Goal: Task Accomplishment & Management: Use online tool/utility

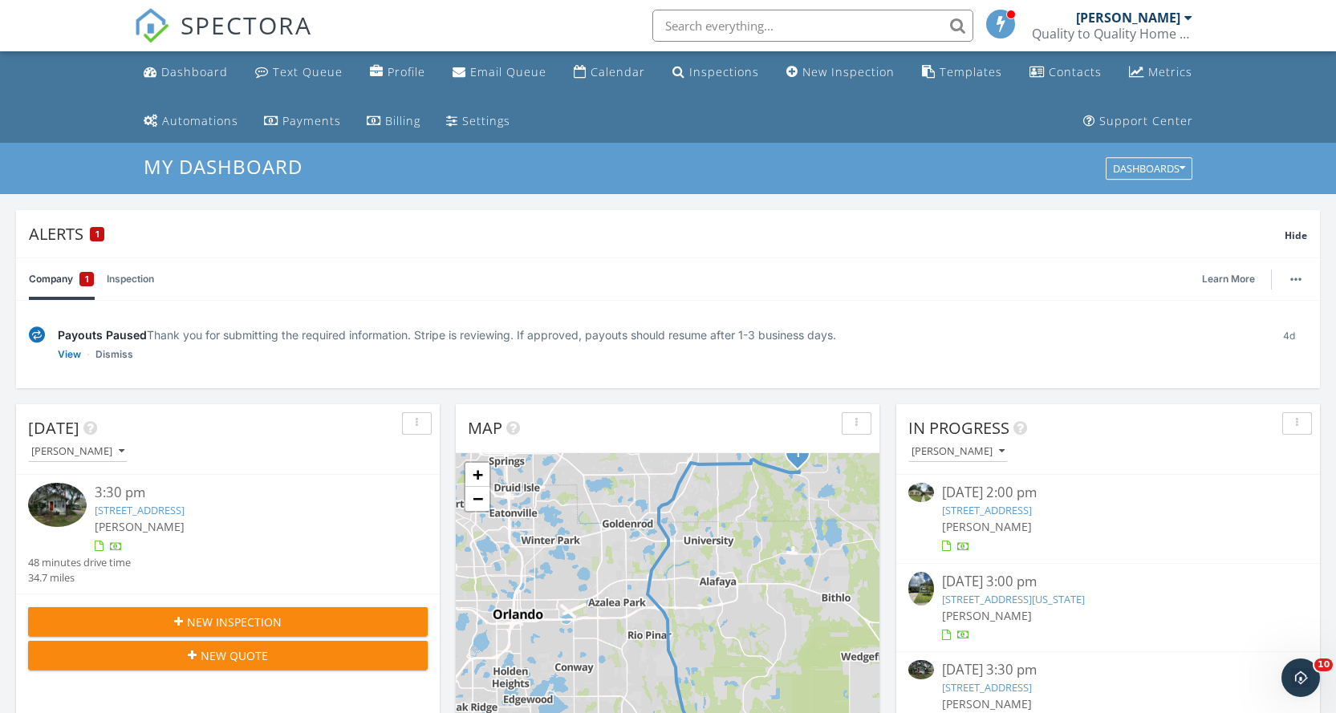
click at [184, 510] on link "630 Old Chuluota Rd, Chuluota, FL 32766" at bounding box center [140, 510] width 90 height 14
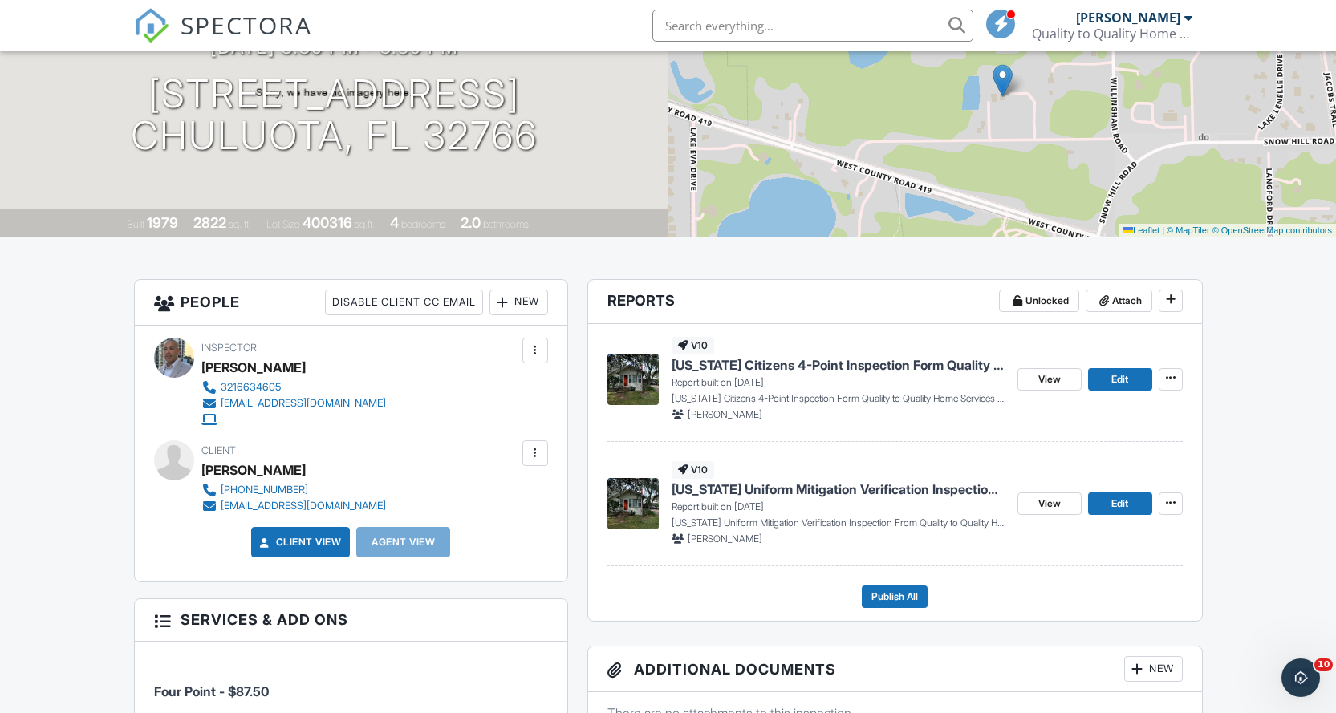
click at [827, 365] on span "[US_STATE] Citizens 4-Point Inspection Form Quality to Quality Home Services & …" at bounding box center [837, 365] width 333 height 18
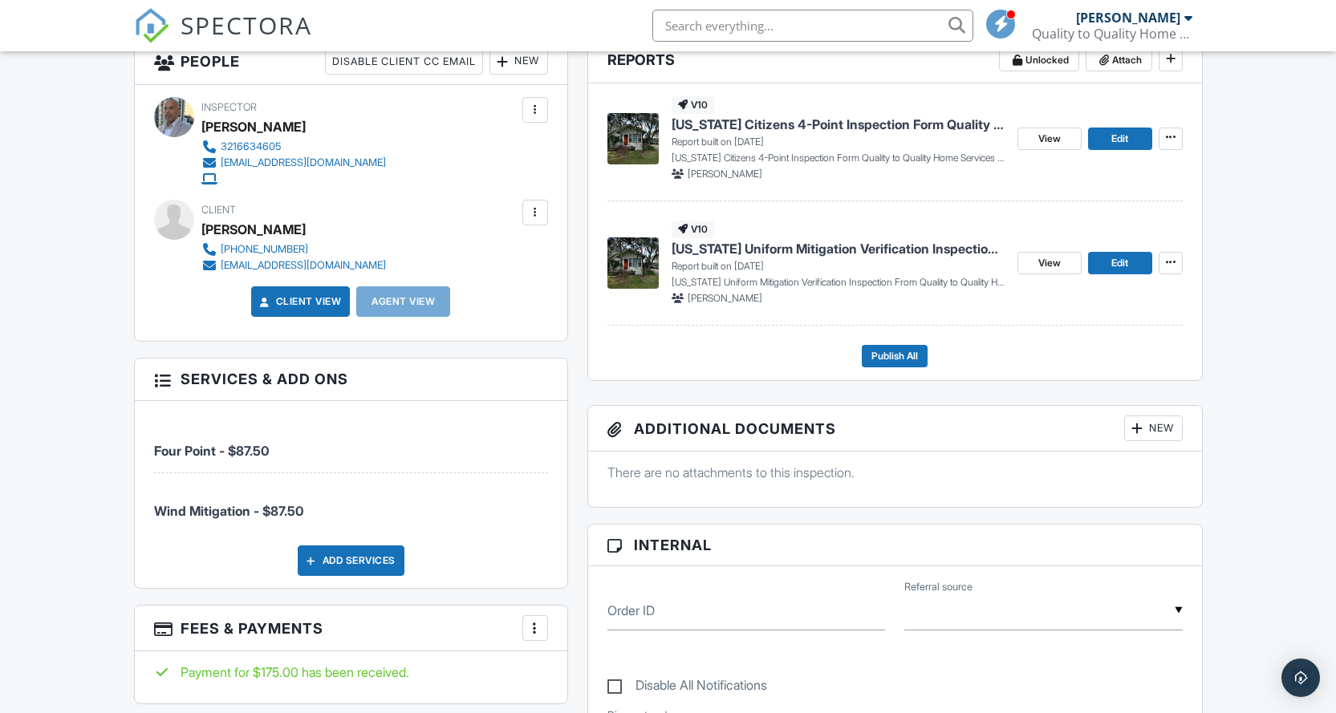
click at [827, 249] on span "[US_STATE] Uniform Mitigation Verification Inspection From Quality to Quality H…" at bounding box center [837, 249] width 333 height 18
